Goal: Transaction & Acquisition: Subscribe to service/newsletter

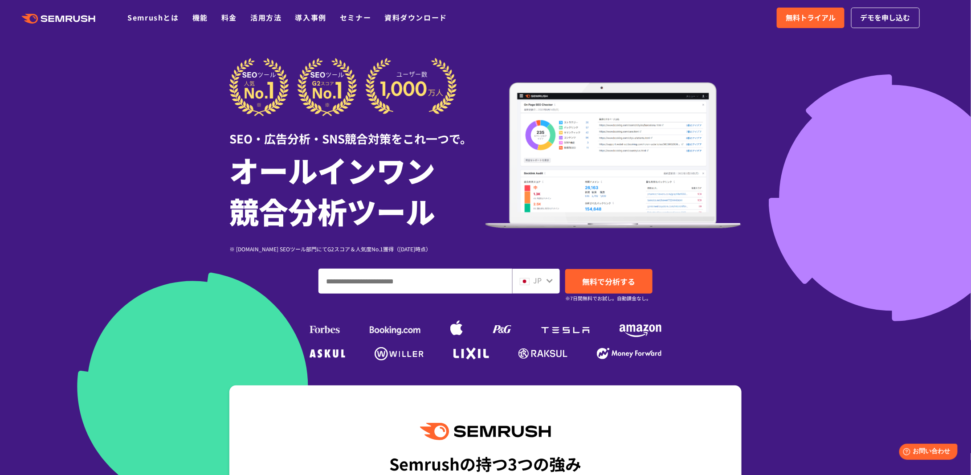
click at [30, 15] on icon at bounding box center [30, 19] width 16 height 10
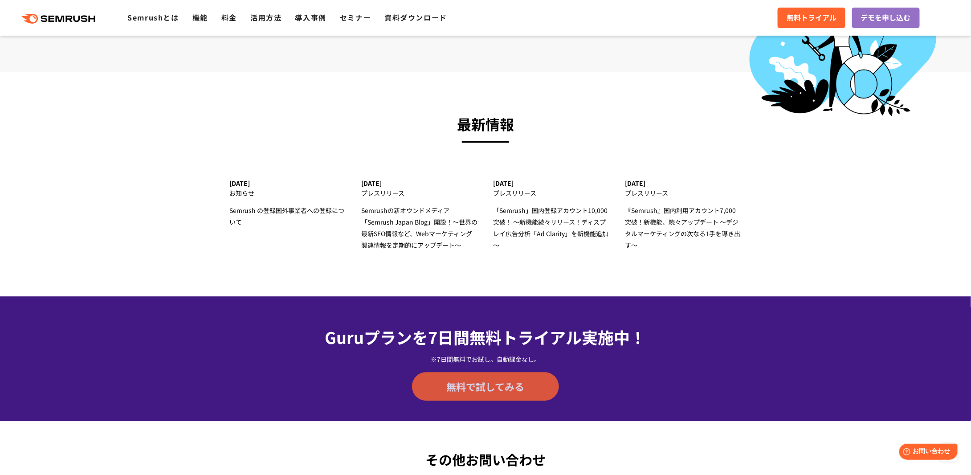
scroll to position [2734, 0]
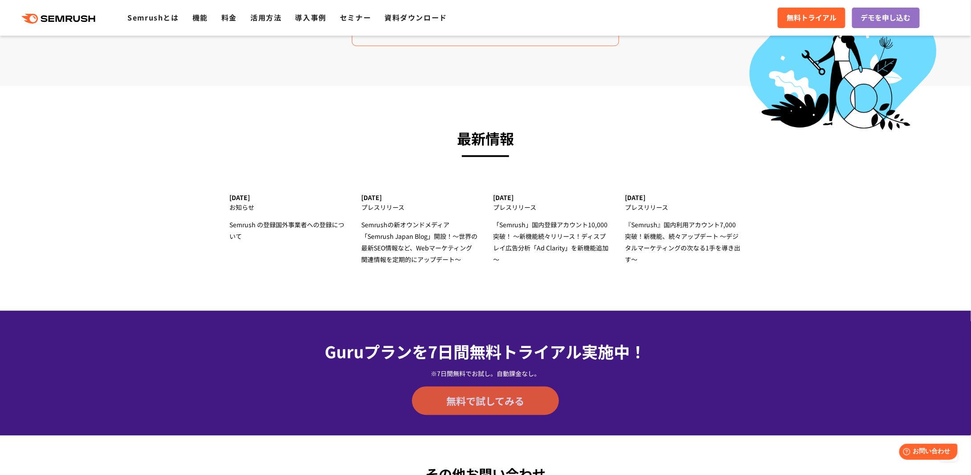
click at [486, 406] on span "無料で試してみる" at bounding box center [486, 400] width 78 height 13
click at [44, 19] on icon at bounding box center [44, 18] width 7 height 7
